Goal: Feedback & Contribution: Contribute content

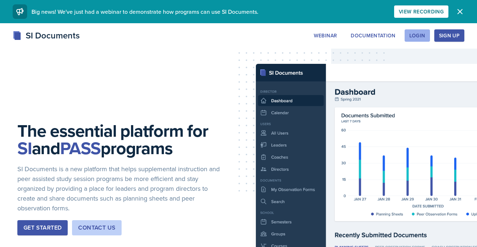
click at [427, 36] on button "Login" at bounding box center [417, 35] width 25 height 12
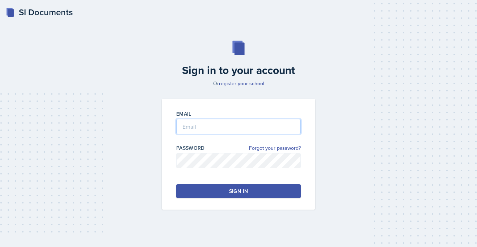
type input "[PERSON_NAME][EMAIL_ADDRESS][PERSON_NAME][DOMAIN_NAME]"
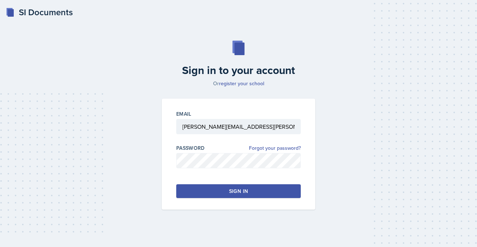
click at [211, 189] on button "Sign in" at bounding box center [238, 191] width 125 height 14
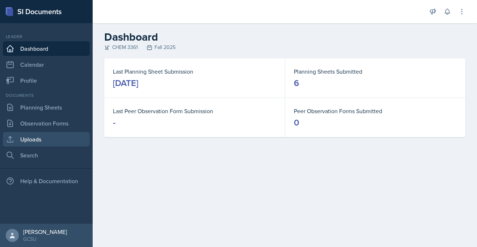
click at [46, 142] on link "Uploads" at bounding box center [46, 139] width 87 height 14
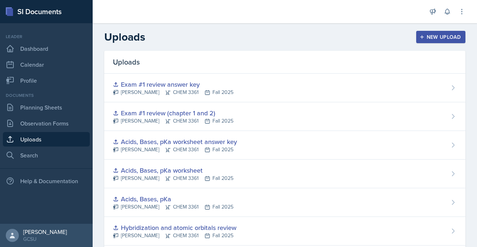
click at [438, 35] on div "New Upload" at bounding box center [441, 37] width 40 height 6
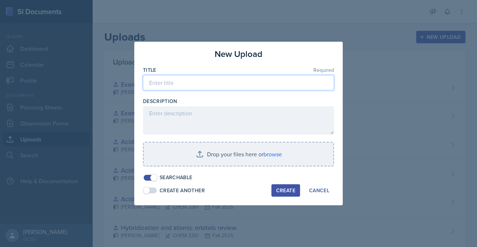
click at [174, 82] on input at bounding box center [238, 82] width 191 height 15
click at [234, 83] on input "Functional Groups/ naming compunds" at bounding box center [238, 82] width 191 height 15
type input "Functional Groups/ naming compounds"
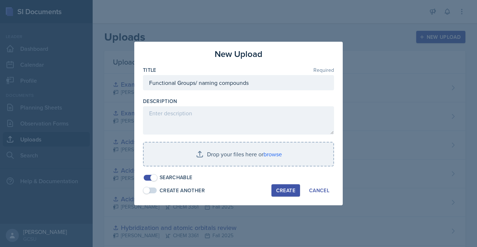
click at [209, 104] on div "Description" at bounding box center [238, 100] width 191 height 7
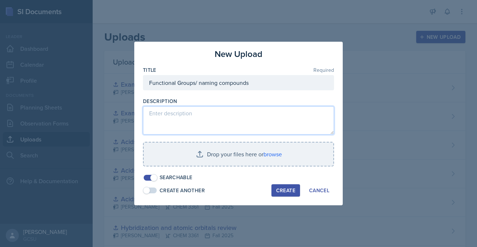
click at [207, 109] on textarea at bounding box center [238, 120] width 191 height 28
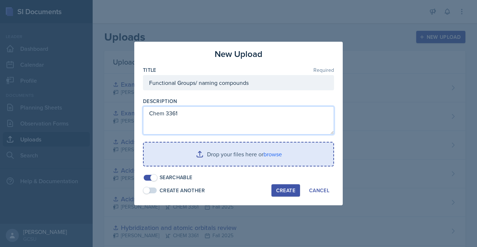
type textarea "Chem 3361"
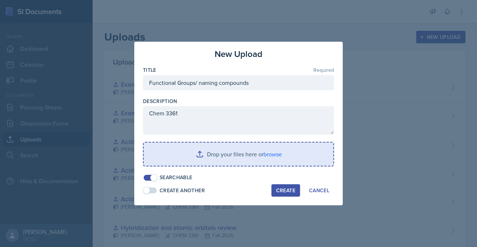
click at [208, 152] on input "file" at bounding box center [239, 153] width 190 height 23
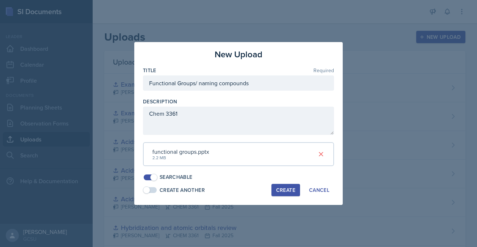
click at [293, 191] on div "Create" at bounding box center [285, 190] width 19 height 6
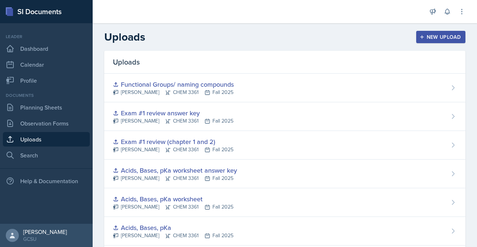
click at [437, 36] on div "New Upload" at bounding box center [441, 37] width 40 height 6
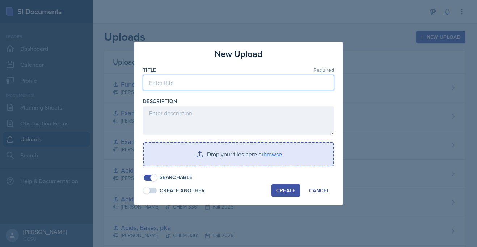
click at [234, 85] on input at bounding box center [238, 82] width 191 height 15
type input "naming alkanes, alkyl halides, alcohols"
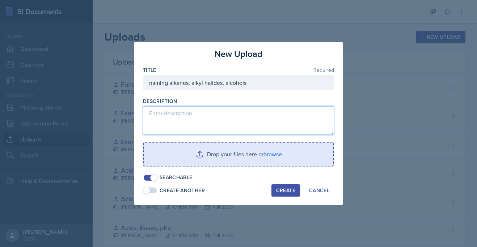
click at [197, 111] on textarea at bounding box center [238, 120] width 191 height 28
type textarea "Chem 3361"
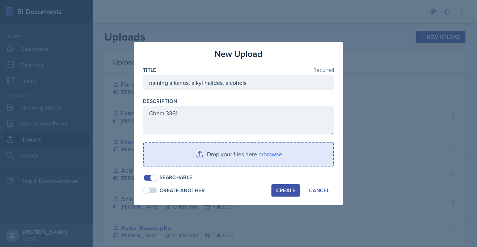
click at [256, 150] on input "file" at bounding box center [239, 153] width 190 height 23
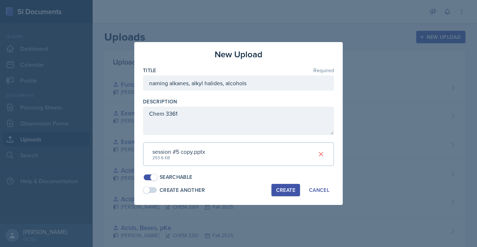
click at [286, 189] on div "Create" at bounding box center [285, 190] width 19 height 6
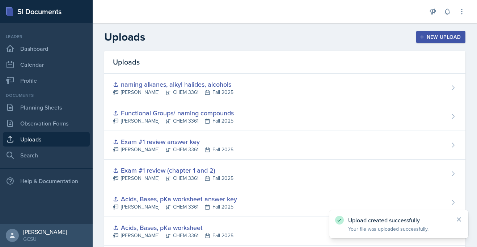
click at [425, 40] on button "New Upload" at bounding box center [442, 37] width 50 height 12
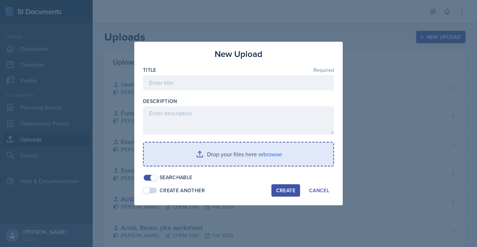
click at [417, 31] on button "New Upload" at bounding box center [442, 37] width 50 height 12
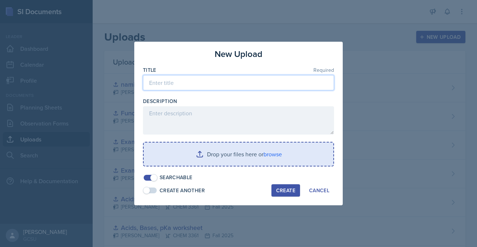
click at [162, 80] on input at bounding box center [238, 82] width 191 height 15
type input "Acids and Bases review"
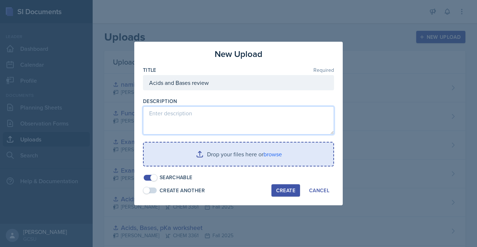
click at [156, 114] on textarea at bounding box center [238, 120] width 191 height 28
type textarea "Chem 3361"
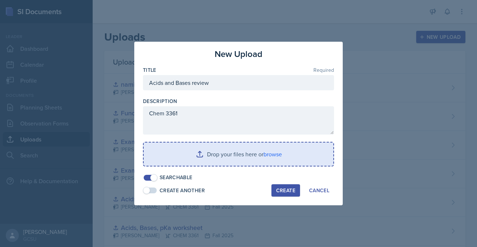
click at [251, 157] on input "file" at bounding box center [239, 153] width 190 height 23
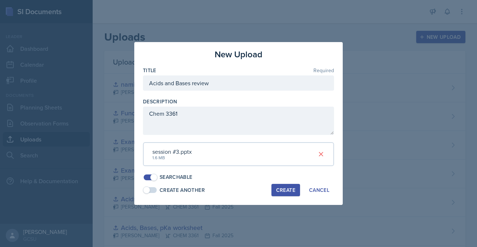
click at [296, 188] on button "Create" at bounding box center [286, 190] width 29 height 12
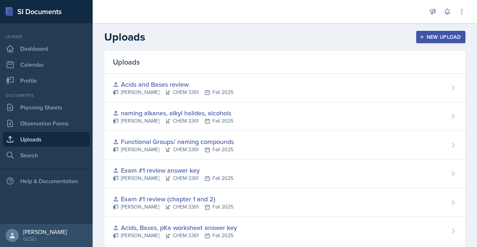
click at [434, 35] on div "New Upload" at bounding box center [441, 37] width 40 height 6
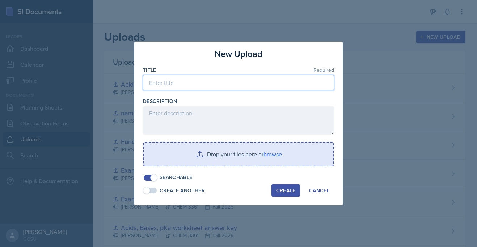
click at [187, 82] on input at bounding box center [238, 82] width 191 height 15
type input "Naming alkyl halides and alcohols worksheet"
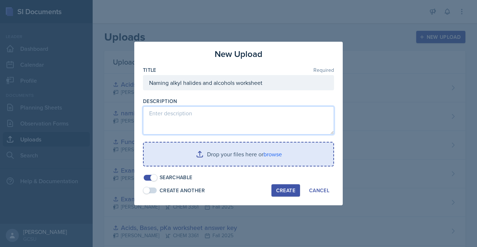
click at [172, 113] on textarea at bounding box center [238, 120] width 191 height 28
type textarea "Chem 3361"
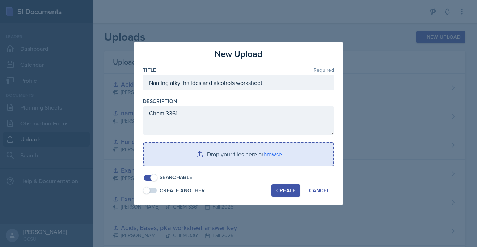
click at [259, 154] on input "file" at bounding box center [239, 153] width 190 height 23
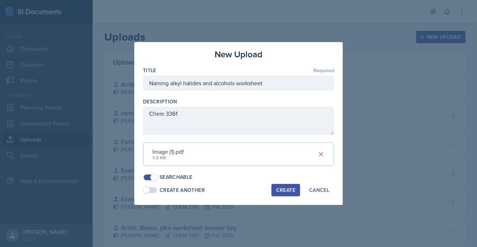
click at [289, 187] on div "Create" at bounding box center [285, 190] width 19 height 6
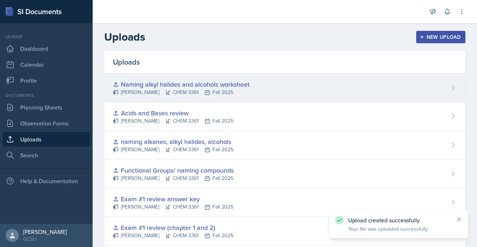
click at [227, 93] on div "[PERSON_NAME] CHEM 3361 Fall 2025" at bounding box center [181, 92] width 137 height 8
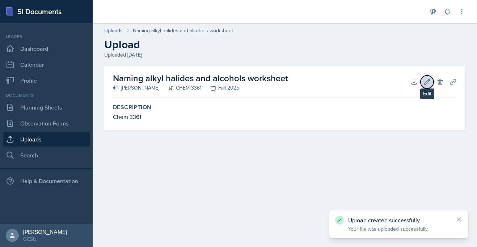
click at [429, 83] on icon at bounding box center [427, 81] width 7 height 7
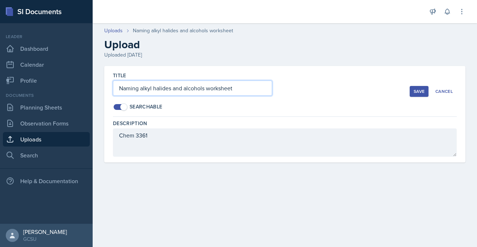
click at [249, 88] on input "Naming alkyl halides and alcohols worksheet" at bounding box center [192, 87] width 159 height 15
type input "Naming alkyl halides and alcohols worksheet and answer key"
click at [416, 92] on div "Save" at bounding box center [419, 91] width 11 height 6
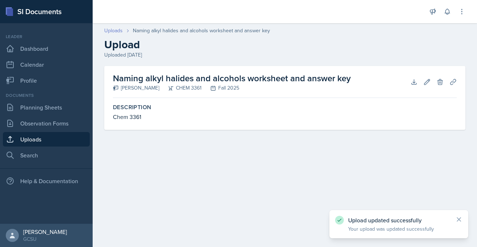
click at [118, 31] on link "Uploads" at bounding box center [113, 31] width 18 height 8
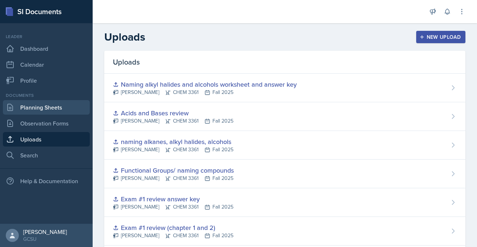
click at [16, 109] on link "Planning Sheets" at bounding box center [46, 107] width 87 height 14
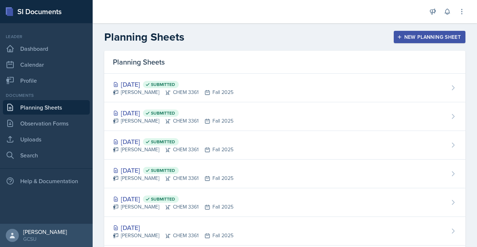
click at [413, 39] on div "New Planning Sheet" at bounding box center [430, 37] width 62 height 6
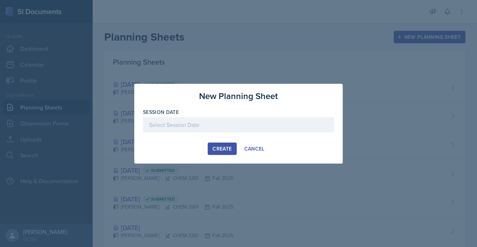
click at [241, 125] on div at bounding box center [238, 124] width 191 height 15
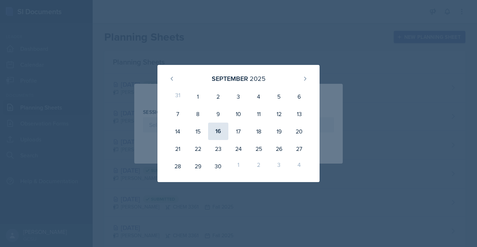
click at [213, 134] on div "16" at bounding box center [218, 130] width 20 height 17
type input "[DATE]"
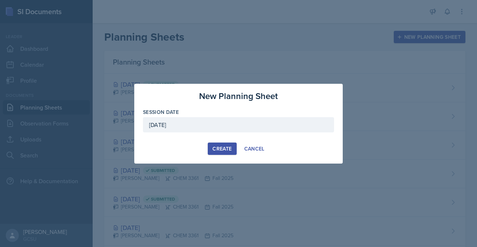
click at [226, 151] on div "Create" at bounding box center [222, 149] width 19 height 6
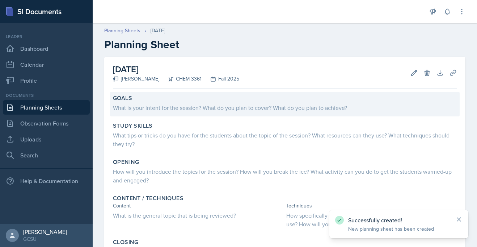
click at [138, 109] on div "What is your intent for the session? What do you plan to cover? What do you pla…" at bounding box center [285, 107] width 344 height 9
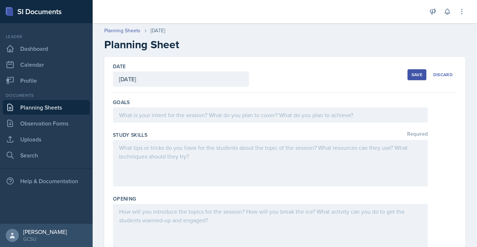
click at [140, 112] on div at bounding box center [270, 114] width 315 height 15
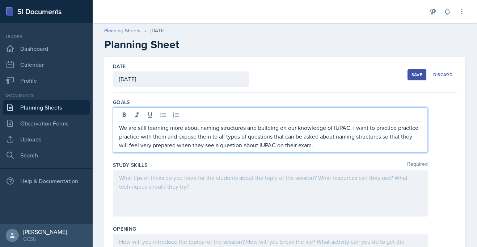
click at [174, 177] on div at bounding box center [270, 193] width 315 height 46
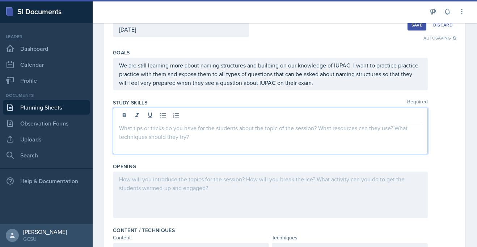
scroll to position [53, 0]
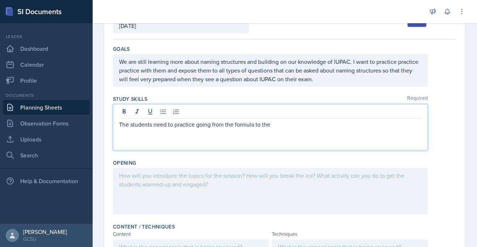
click at [236, 124] on p "The students need to practice going from the formula to the" at bounding box center [270, 124] width 303 height 9
click at [235, 128] on p "The students need to practice going from the formula to the" at bounding box center [270, 124] width 303 height 9
click at [310, 126] on p "The students need to practice going from the chemical formula to the" at bounding box center [270, 124] width 303 height 9
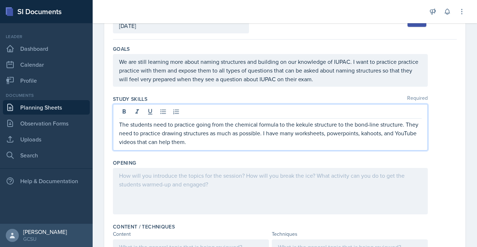
click at [333, 135] on p "The students need to practice going from the chemical formula to the kekule str…" at bounding box center [270, 133] width 303 height 26
click at [347, 135] on p "The students need to practice going from the chemical formula to the kekule str…" at bounding box center [270, 133] width 303 height 26
click at [366, 134] on p "The students need to practice going from the chemical formula to the kekule str…" at bounding box center [270, 133] width 303 height 26
click at [348, 134] on p "The students need to practice going from the chemical formula to the kekule str…" at bounding box center [270, 133] width 303 height 26
click at [364, 135] on p "The students need to practice going from the chemical formula to the kekule str…" at bounding box center [270, 133] width 303 height 26
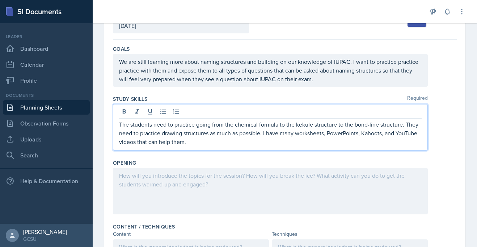
click at [344, 133] on p "The students need to practice going from the chemical formula to the kekule str…" at bounding box center [270, 133] width 303 height 26
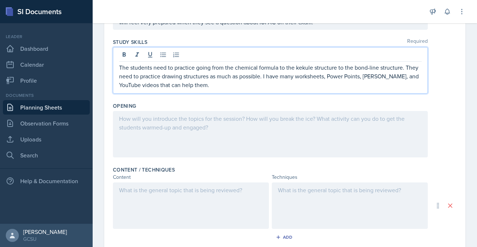
scroll to position [124, 0]
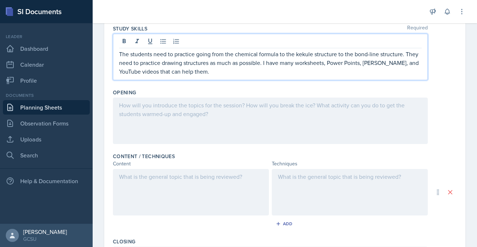
click at [146, 105] on div at bounding box center [270, 120] width 315 height 46
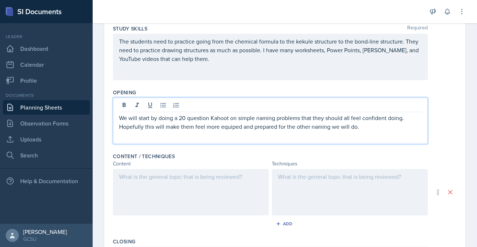
click at [149, 177] on div at bounding box center [191, 192] width 156 height 46
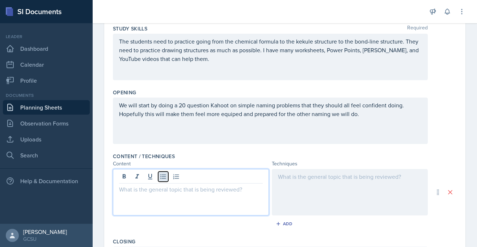
click at [160, 177] on icon at bounding box center [163, 176] width 7 height 7
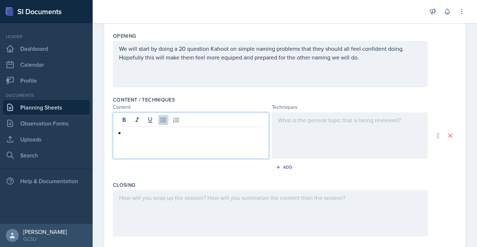
scroll to position [180, 0]
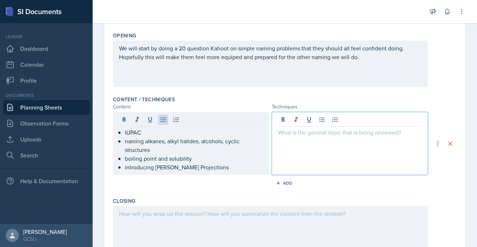
click at [314, 117] on div at bounding box center [350, 143] width 156 height 63
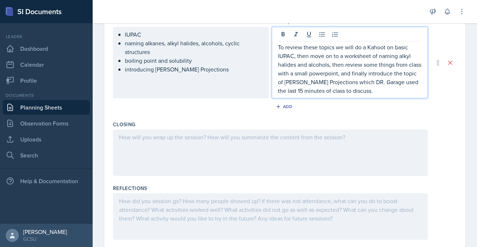
click at [184, 143] on div at bounding box center [270, 152] width 315 height 46
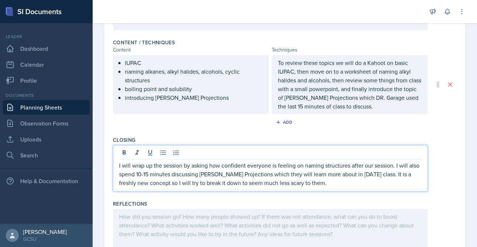
scroll to position [237, 0]
click at [376, 100] on p "To review these topics we will do a Kahoot on basic IUPAC, then move on to a wo…" at bounding box center [350, 85] width 144 height 52
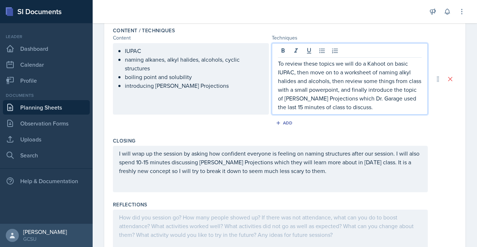
click at [374, 126] on div "Add" at bounding box center [285, 124] width 344 height 14
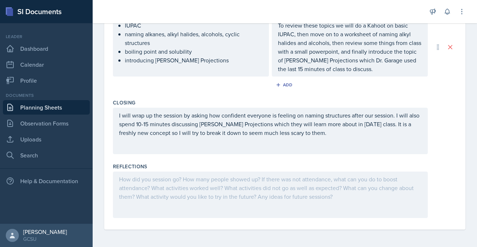
scroll to position [0, 0]
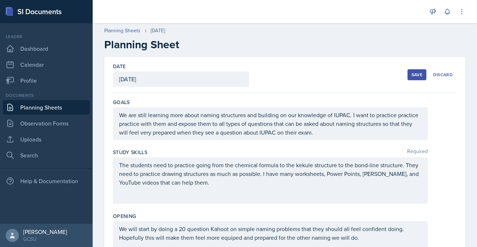
click at [416, 72] on div "Save" at bounding box center [417, 75] width 11 height 6
